Goal: Information Seeking & Learning: Find specific page/section

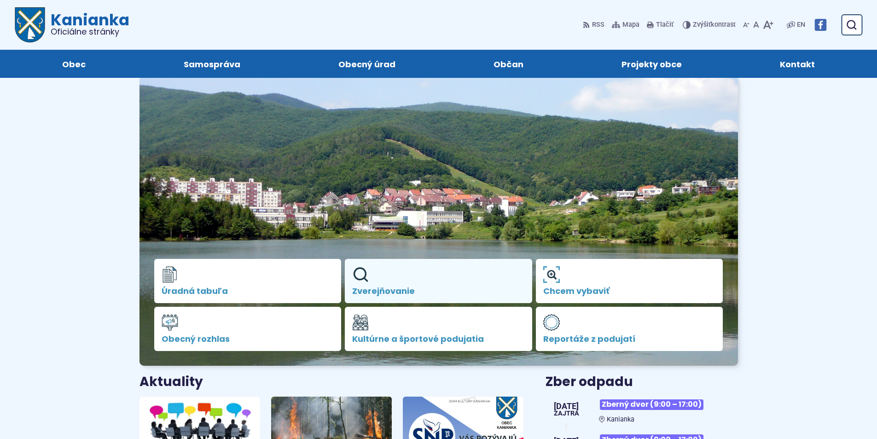
click at [399, 277] on link "Zverejňovanie" at bounding box center [438, 281] width 187 height 44
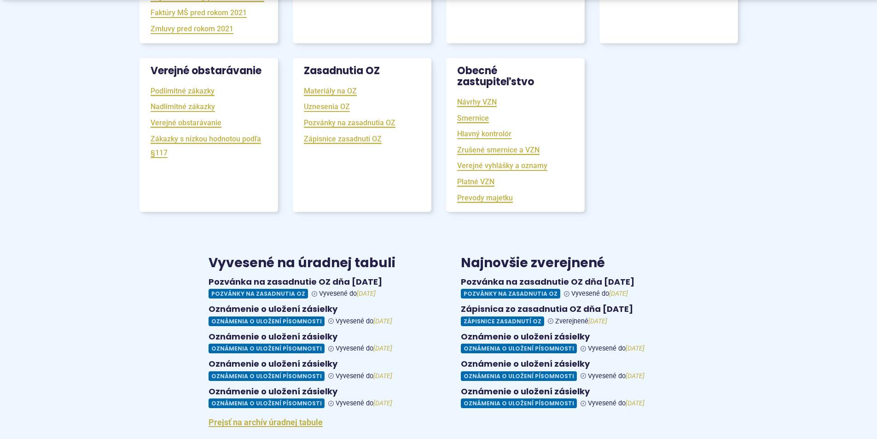
scroll to position [368, 0]
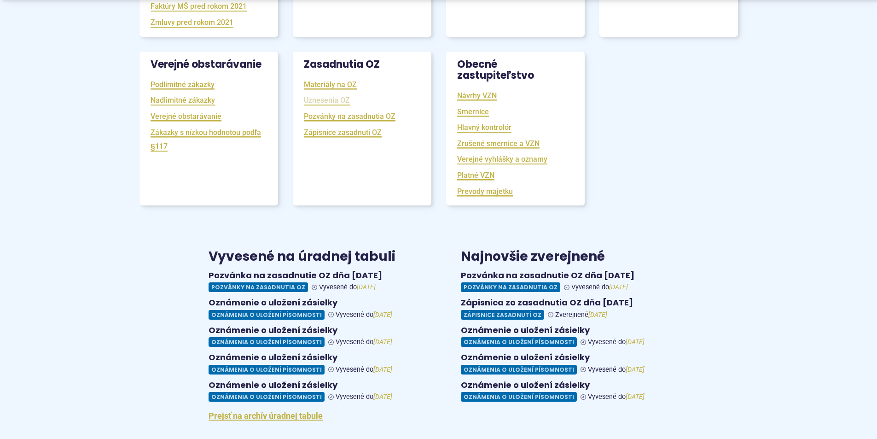
click at [323, 105] on link "Uznesenia OZ" at bounding box center [327, 100] width 46 height 11
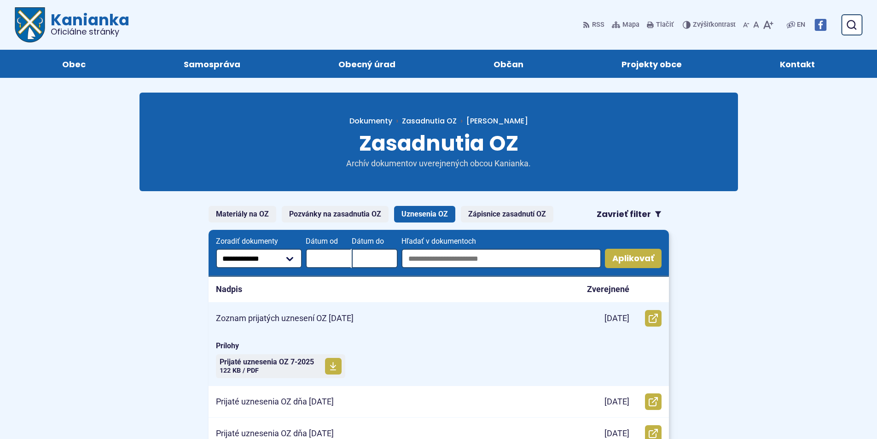
click at [251, 317] on p "Zoznam prijatých uznesení OZ 23.07.2025" at bounding box center [285, 318] width 138 height 11
click at [259, 362] on span "Prijaté uznesenia OZ 7-2025" at bounding box center [267, 361] width 94 height 7
